Goal: Check status: Check status

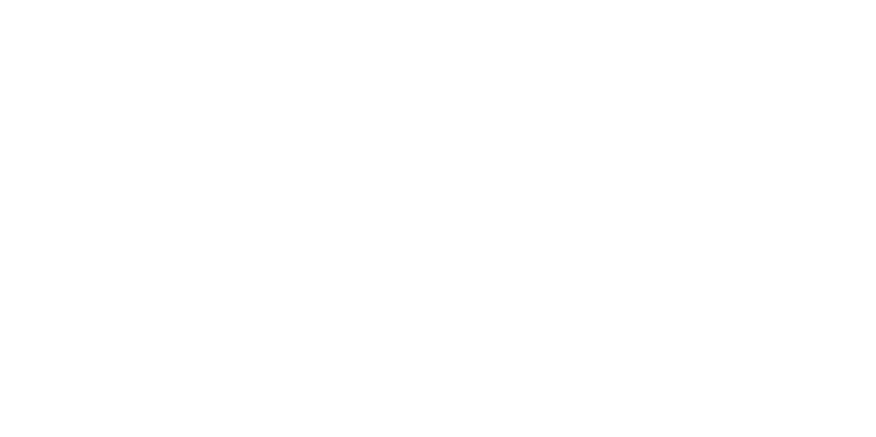
click at [413, 0] on html "#icon-aud_portfolio .cls-1 { font-size: 12px; fill: #fdfbfb; font-family: "Adob…" at bounding box center [438, 0] width 876 height 0
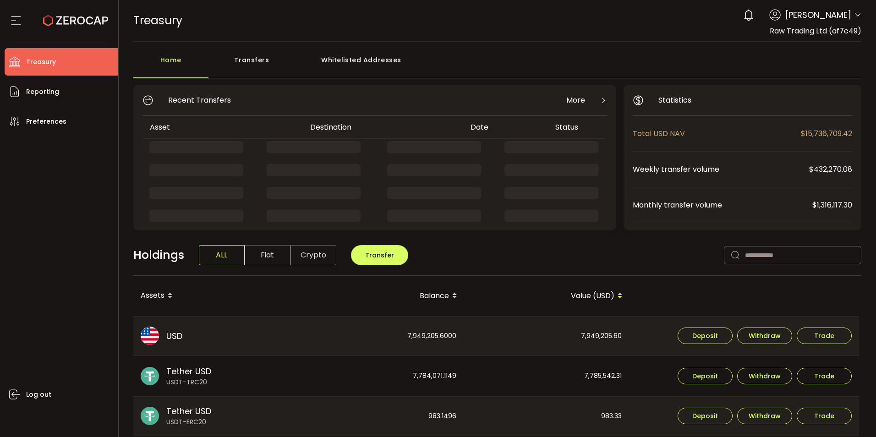
click at [245, 62] on div "Transfers" at bounding box center [252, 65] width 87 height 28
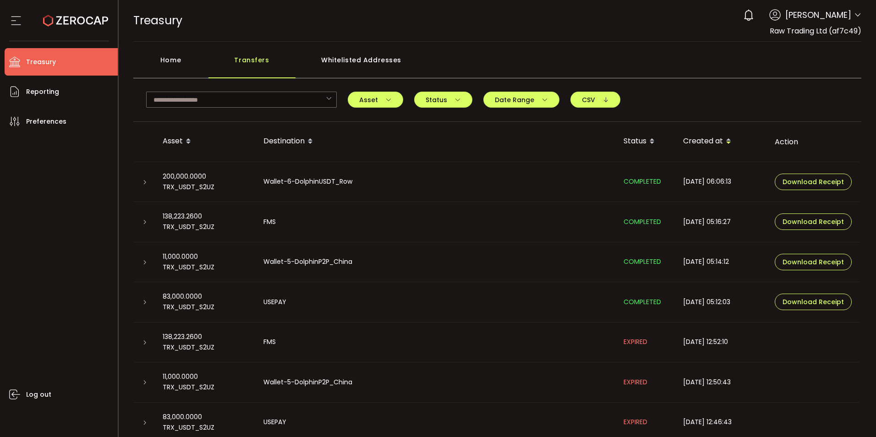
click at [143, 184] on icon at bounding box center [145, 183] width 6 height 6
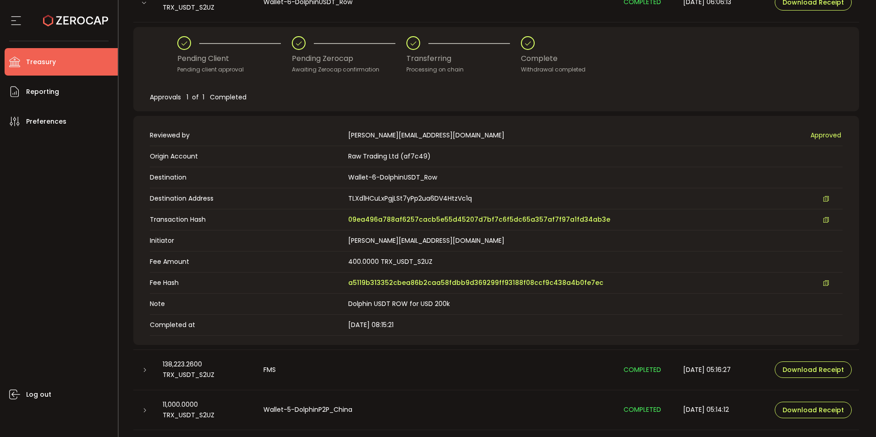
scroll to position [183, 0]
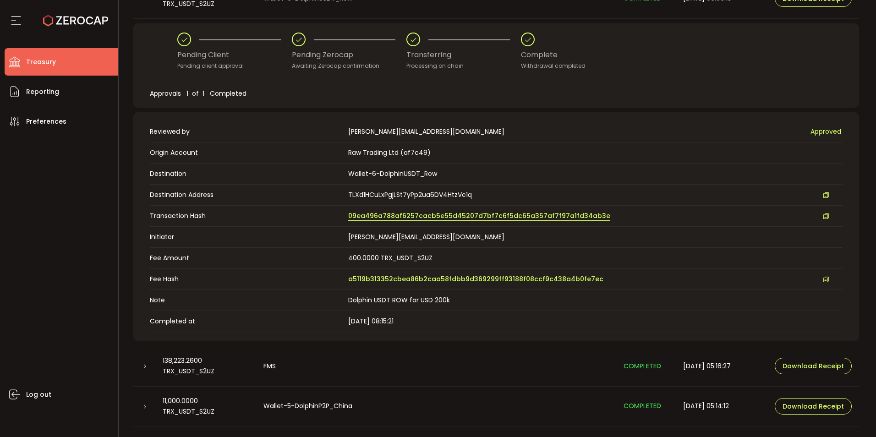
click at [430, 215] on span "09ea496a788af6257cacb5e55d45207d7bf7c6f5dc65a357af7f97a1fd34ab3e" at bounding box center [479, 216] width 262 height 10
